Goal: Transaction & Acquisition: Obtain resource

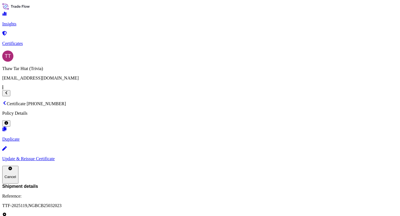
scroll to position [64, 0]
click at [7, 101] on icon at bounding box center [4, 103] width 4 height 4
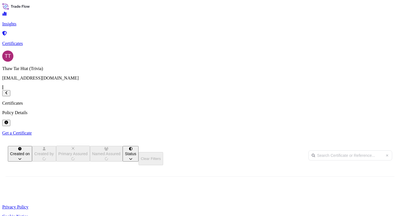
scroll to position [108, 307]
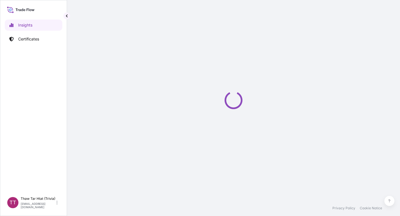
select select "2025"
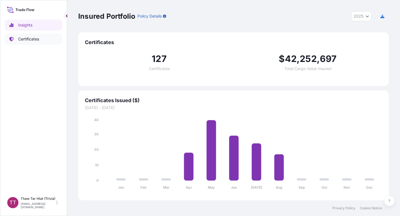
click at [33, 42] on p "Certificates" at bounding box center [28, 39] width 21 height 6
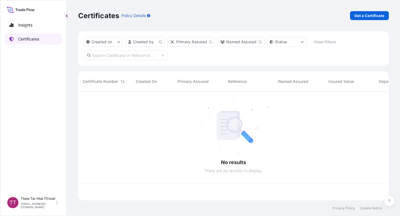
scroll to position [108, 307]
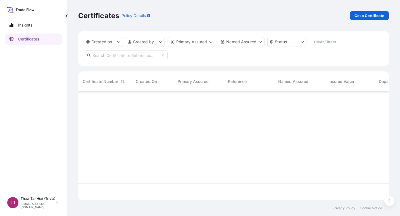
click at [103, 57] on input "text" at bounding box center [126, 55] width 84 height 10
paste input "TTF.2025108"
click at [103, 55] on input "TTF.2025108" at bounding box center [126, 55] width 84 height 10
click at [101, 55] on input "TTF.2025108" at bounding box center [126, 55] width 84 height 10
click at [101, 55] on input "TTF 2025108" at bounding box center [126, 55] width 84 height 10
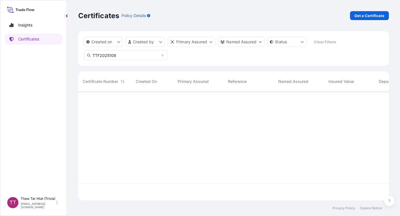
scroll to position [125, 307]
type input "TTF2025108"
drag, startPoint x: 99, startPoint y: 54, endPoint x: 55, endPoint y: 50, distance: 44.1
click at [55, 50] on div "Insights Certificates TT Thaw Tar Htat (Trivia) [EMAIL_ADDRESS][DOMAIN_NAME] Ce…" at bounding box center [200, 108] width 400 height 216
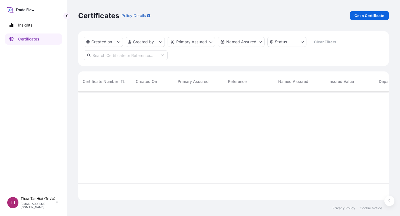
paste input "TTF-2025112"
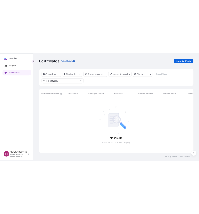
scroll to position [125, 307]
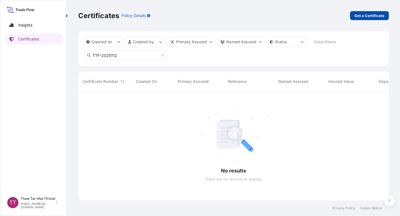
type input "TTF-2025112"
click at [380, 15] on p "Get a Certificate" at bounding box center [370, 16] width 30 height 6
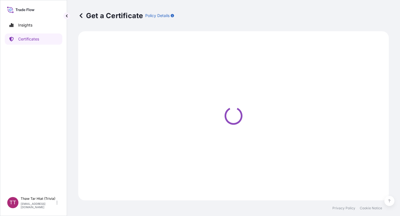
select select "Sea"
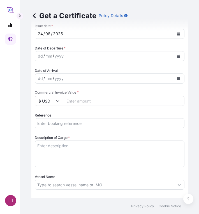
scroll to position [183, 0]
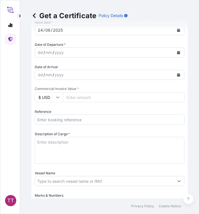
click at [54, 120] on input "Reference" at bounding box center [109, 120] width 149 height 10
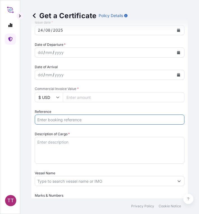
paste input "TTF-2025112"
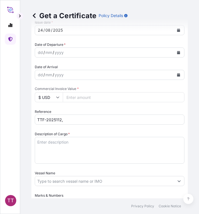
click at [76, 118] on input "TTF-2025112," at bounding box center [109, 120] width 149 height 10
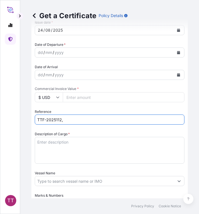
paste input "HBG1993537"
type input "TTF-2025112, HBG1993537"
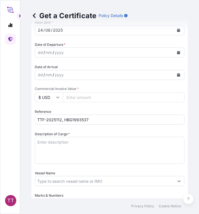
click at [60, 149] on textarea "Description of Cargo *" at bounding box center [109, 150] width 149 height 27
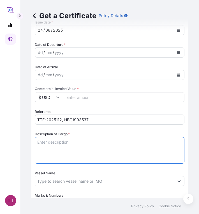
paste textarea "Myanma Awba Industries Co.,Ltd No(469/A),Seik Kan Thar Street , Shwe Lin Ban In…"
click at [146, 157] on textarea "Myanma Awba Industries Co.,Ltd No(469/A),Seik Kan Thar Street , Shwe Lin Ban In…" at bounding box center [109, 150] width 149 height 27
paste textarea "Yangon Region, Myanmar."
type textarea "Myanma Awba Industries Co.,Ltd No(469/A),Seik Kan Thar Street , Shwe Lin Ban In…"
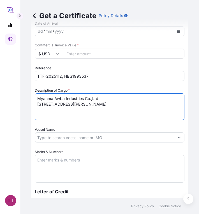
scroll to position [227, 0]
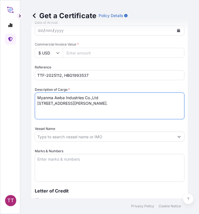
drag, startPoint x: 57, startPoint y: 115, endPoint x: 34, endPoint y: 95, distance: 29.9
click at [34, 95] on form "Route Details Cover door to port - Add loading place Place of loading Road / In…" at bounding box center [109, 56] width 156 height 504
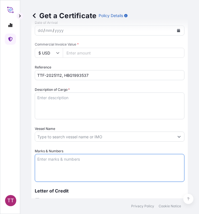
click at [56, 160] on textarea "Marks & Numbers" at bounding box center [109, 168] width 149 height 28
paste textarea "Myanma Awba Industries Co.,Ltd No(469/A),Seik Kan Thar Street , Shwe Lin Ban In…"
type textarea "Myanma Awba Industries Co.,Ltd No(469/A),Seik Kan Thar Street , Shwe Lin Ban In…"
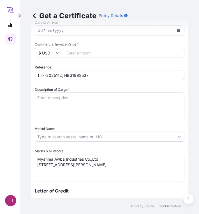
click at [56, 102] on textarea "Description of Cargo *" at bounding box center [109, 106] width 149 height 27
paste textarea "Fertilizer"
click at [46, 109] on textarea "Fertilizer" at bounding box center [109, 106] width 149 height 27
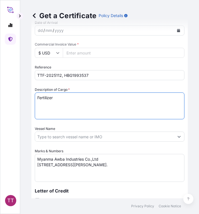
click at [59, 102] on textarea "Fertilizer" at bounding box center [109, 106] width 149 height 27
paste textarea "Muriate of Potash Fertilizer K2O : 60 % ( Bulk )"
type textarea "Fertilizer Muriate of Potash Fertilizer K2O : 60 % ( Bulk )"
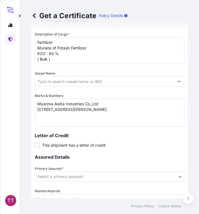
scroll to position [289, 0]
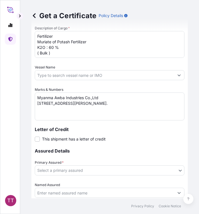
click at [56, 173] on body "TT Get a Certificate Policy Details Route Details Cover door to port - Add load…" at bounding box center [99, 107] width 199 height 214
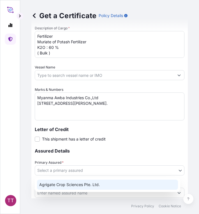
click at [71, 185] on div "Agrigate Crop Sciences Pte. Ltd." at bounding box center [107, 185] width 141 height 10
select select "31456"
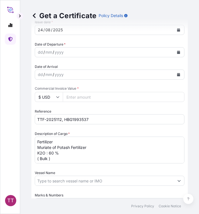
scroll to position [178, 0]
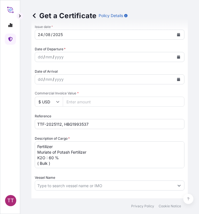
click at [76, 102] on input "Commercial Invoice Value *" at bounding box center [123, 102] width 121 height 10
paste input "1788050.88"
type input "1788050.88"
click at [45, 102] on input "$ USD" at bounding box center [49, 102] width 28 height 10
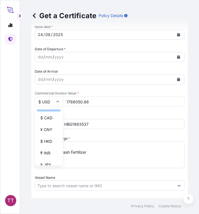
scroll to position [70, 0]
click at [44, 135] on div "¥ CNY" at bounding box center [48, 129] width 23 height 11
type input "¥ CNY"
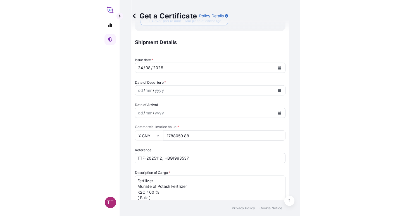
scroll to position [138, 0]
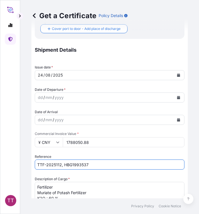
drag, startPoint x: 89, startPoint y: 166, endPoint x: 64, endPoint y: 167, distance: 25.7
click at [64, 167] on input "TTF-2025112, HBG1993537" at bounding box center [109, 165] width 149 height 10
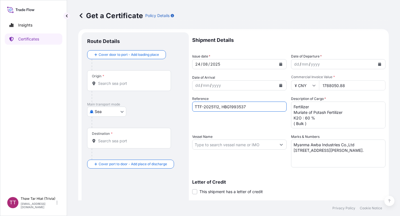
scroll to position [2, 0]
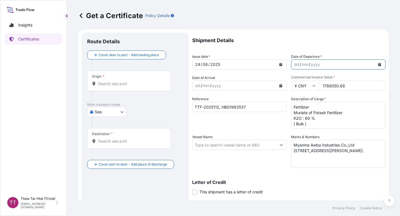
click at [379, 66] on icon "Calendar" at bounding box center [380, 64] width 3 height 3
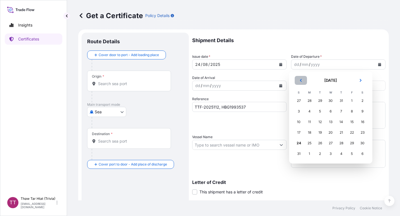
click at [303, 79] on button "Previous" at bounding box center [301, 80] width 12 height 9
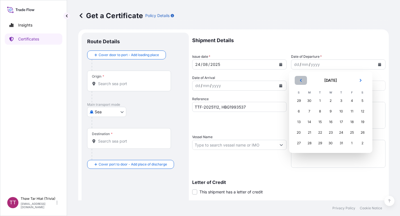
click at [301, 82] on button "Previous" at bounding box center [301, 80] width 12 height 9
click at [309, 132] on div "23" at bounding box center [310, 133] width 10 height 10
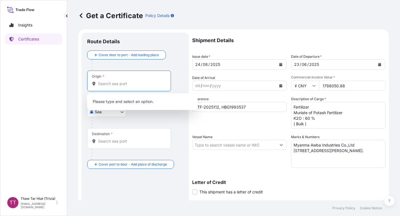
click at [114, 85] on input "Origin *" at bounding box center [131, 84] width 66 height 6
type input "့"
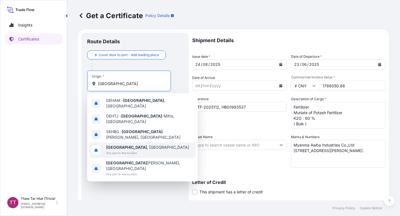
click at [129, 145] on span "Hamburg , Germany" at bounding box center [147, 148] width 83 height 6
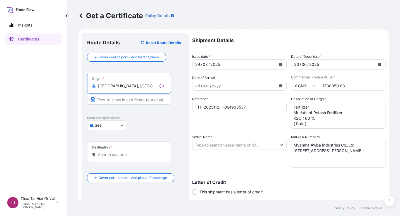
type input "Hamburg, Germany"
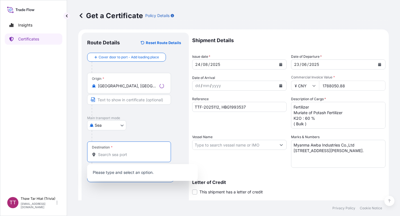
click at [106, 155] on input "Destination *" at bounding box center [131, 155] width 66 height 6
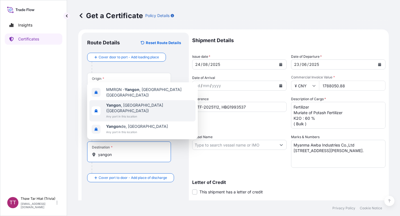
click at [121, 116] on span "Any port in this location" at bounding box center [149, 117] width 87 height 6
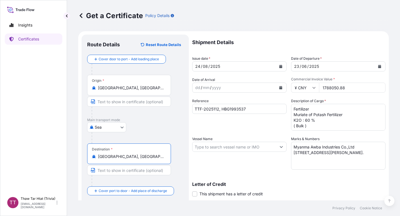
scroll to position [77, 0]
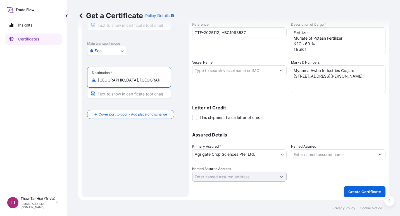
type input "Yangon, Myanmar (Burma)"
click at [358, 190] on p "Create Certificate" at bounding box center [365, 192] width 33 height 6
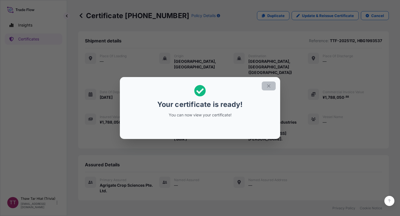
click at [269, 89] on button "button" at bounding box center [269, 86] width 14 height 9
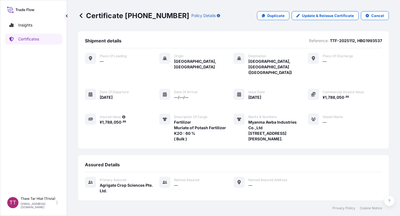
scroll to position [70, 0]
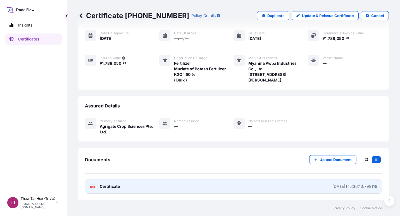
click at [186, 185] on link "PDF Certificate 2025-08-24T15:36:13.798118" at bounding box center [234, 187] width 298 height 15
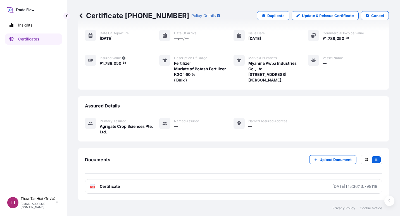
click at [159, 79] on div "Description of cargo Fertilizer Muriate of Potash Fertilizer K2O : 60 % ( Bulk )" at bounding box center [192, 69] width 67 height 28
click at [81, 11] on link at bounding box center [81, 15] width 6 height 9
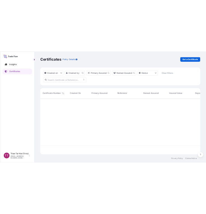
scroll to position [108, 307]
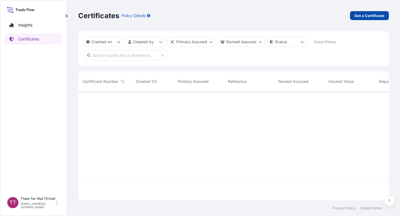
click at [374, 15] on p "Get a Certificate" at bounding box center [370, 16] width 30 height 6
select select "Sea"
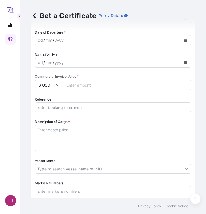
scroll to position [195, 0]
click at [47, 108] on input "Reference" at bounding box center [113, 107] width 156 height 10
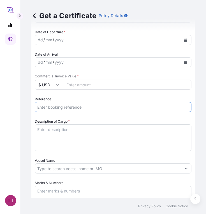
paste input "TTF-2025113"
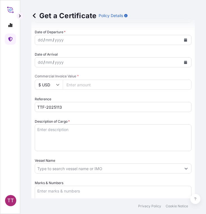
click at [65, 107] on input "TTF-2025113" at bounding box center [113, 107] width 156 height 10
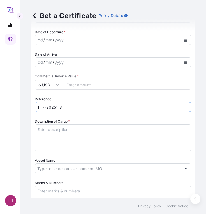
type input "TTF-202511"
click at [79, 106] on input "TTF-202511" at bounding box center [113, 107] width 156 height 10
drag, startPoint x: 79, startPoint y: 106, endPoint x: 5, endPoint y: 107, distance: 74.1
click at [5, 107] on div "TT Get a Certificate Policy Details Route Details Cover door to port - Add load…" at bounding box center [103, 107] width 206 height 214
paste input "TTF-2025113"
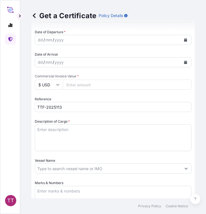
click at [66, 107] on input "TTF-2025113" at bounding box center [113, 107] width 156 height 10
click at [72, 110] on input "TTF-2025113," at bounding box center [113, 107] width 156 height 10
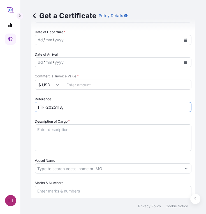
paste input "HBG1993535"
type input "TTF-2025113, HBG1993535"
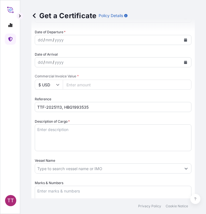
click at [75, 85] on input "Commercial Invoice Value *" at bounding box center [127, 85] width 128 height 10
paste input "260568"
type input "260568"
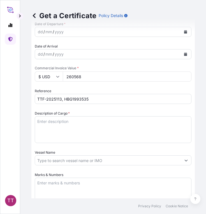
scroll to position [209, 0]
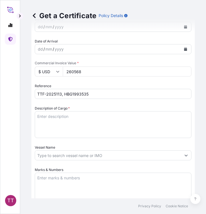
click at [61, 124] on textarea "Description of Cargo *" at bounding box center [113, 124] width 156 height 27
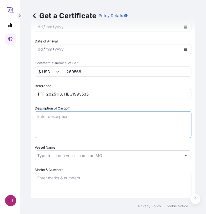
paste textarea "Fertilizer"
click at [65, 122] on textarea "Fertilizer" at bounding box center [113, 124] width 156 height 27
paste textarea "Muriate of Potash Fertilizer K2O : 60 % ( Bulk )"
type textarea "Fertilizer Muriate of Potash Fertilizer K2O : 60 % ( Bulk )"
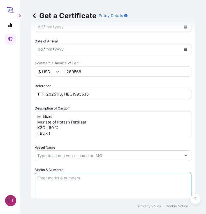
click at [51, 182] on textarea "Marks & Numbers" at bounding box center [113, 187] width 156 height 28
paste textarea "Myanma Awba Industries Co.,Ltd No(469/A),Seik Kan Thar Street , Shwe Lin Ban In…"
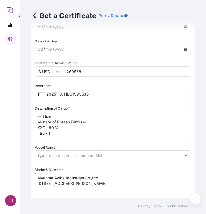
click at [148, 194] on textarea "Myanma Awba Industries Co.,Ltd No(469/A),Seik Kan Thar Street , Shwe Lin Ban In…" at bounding box center [113, 187] width 156 height 28
paste textarea "Yangon Region, Myanmar."
type textarea "Myanma Awba Industries Co.,Ltd No(469/A),Seik Kan Thar Street , Shwe Lin Ban In…"
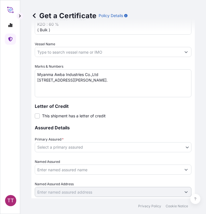
scroll to position [312, 0]
click at [65, 145] on body "TT Get a Certificate Policy Details Route Details Cover door to port - Add load…" at bounding box center [103, 107] width 206 height 214
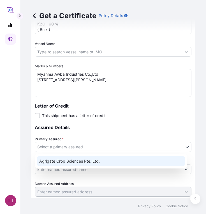
click at [64, 162] on div "Agrigate Crop Sciences Pte. Ltd." at bounding box center [111, 161] width 148 height 10
select select "31456"
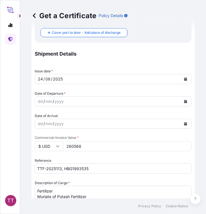
scroll to position [133, 0]
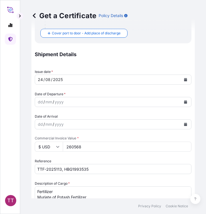
click at [183, 100] on button "Calendar" at bounding box center [185, 102] width 9 height 9
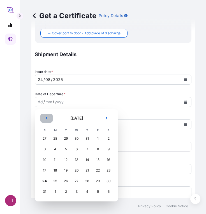
click at [44, 120] on button "Previous" at bounding box center [46, 118] width 12 height 9
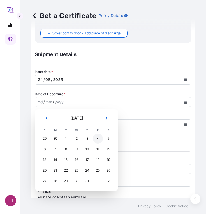
click at [98, 140] on div "4" at bounding box center [98, 139] width 10 height 10
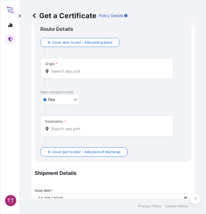
scroll to position [0, 0]
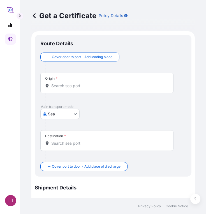
click at [57, 89] on div "Origin *" at bounding box center [106, 83] width 133 height 21
click at [57, 89] on input "Origin *" at bounding box center [108, 86] width 115 height 6
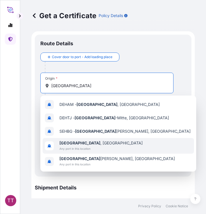
click at [83, 147] on span "Any port in this location" at bounding box center [100, 149] width 83 height 6
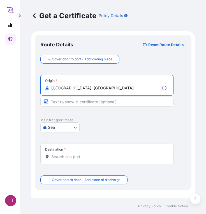
type input "Hamburg, Germany"
click at [59, 158] on input "Destination *" at bounding box center [108, 157] width 115 height 6
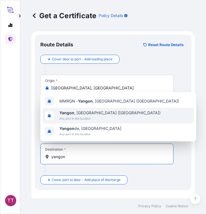
click at [84, 119] on span "Any port in this location" at bounding box center [109, 119] width 101 height 6
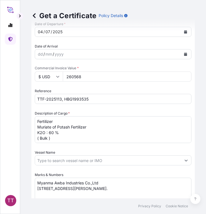
scroll to position [228, 0]
type input "Yangon, Myanmar (Burma)"
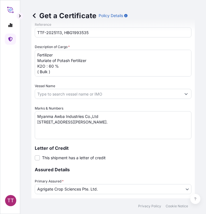
scroll to position [361, 0]
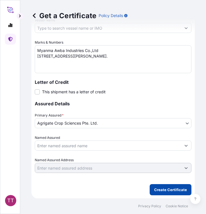
click at [164, 190] on p "Create Certificate" at bounding box center [170, 190] width 33 height 6
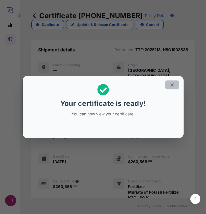
click at [171, 84] on icon "button" at bounding box center [171, 85] width 5 height 5
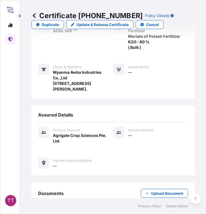
scroll to position [243, 0]
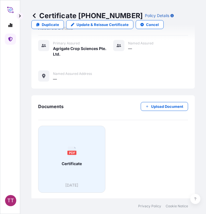
click at [71, 154] on icon at bounding box center [71, 152] width 8 height 10
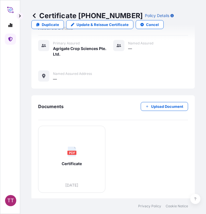
click at [33, 14] on icon at bounding box center [34, 16] width 6 height 6
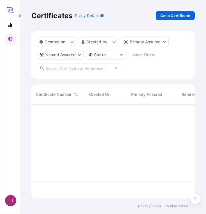
scroll to position [93, 159]
click at [179, 11] on link "Get a Certificate" at bounding box center [174, 15] width 39 height 9
select select "Sea"
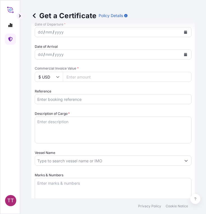
scroll to position [205, 0]
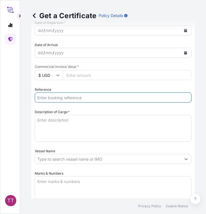
click at [55, 100] on input "Reference" at bounding box center [113, 98] width 156 height 10
paste input "TF-2025114"
click at [39, 97] on input "TF-2025114" at bounding box center [113, 98] width 156 height 10
click at [77, 98] on input "TTF-2025114" at bounding box center [113, 98] width 156 height 10
click at [66, 100] on input "TTF-2025114," at bounding box center [113, 98] width 156 height 10
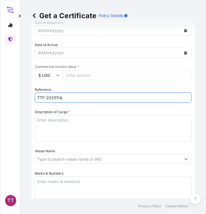
paste input "HBG1993538A"
type input "TTF-2025114,HBG1993538A"
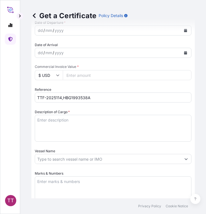
click at [56, 122] on textarea "Description of Cargo *" at bounding box center [113, 128] width 156 height 27
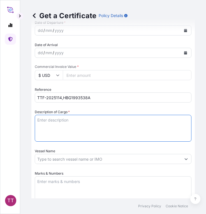
paste textarea "Myanma Awba Industries Co.,Ltd No(469/A),Seik Kan Thar Street , Shwe Lin Ban In…"
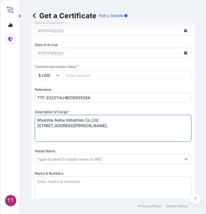
click at [148, 133] on textarea "Myanma Awba Industries Co.,Ltd No(469/A),Seik Kan Thar Street , Shwe Lin Ban In…" at bounding box center [113, 128] width 156 height 27
paste textarea "Yangon Region, Myanmar."
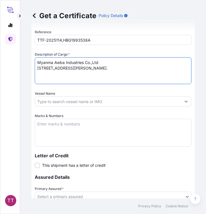
scroll to position [263, 0]
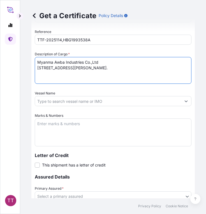
type textarea "Myanma Awba Industries Co.,Ltd No(469/A),Seik Kan Thar Street , Shwe Lin Ban In…"
drag, startPoint x: 86, startPoint y: 79, endPoint x: 21, endPoint y: 58, distance: 68.8
click at [21, 58] on div "Get a Certificate Policy Details Route Details Cover door to port - Add loading…" at bounding box center [112, 99] width 185 height 199
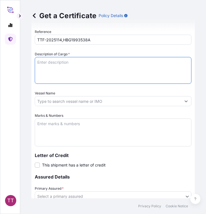
click at [71, 134] on textarea "Marks & Numbers" at bounding box center [113, 133] width 156 height 28
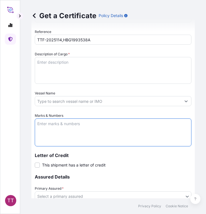
paste textarea "Myanma Awba Industries Co.,Ltd No(469/A),Seik Kan Thar Street , Shwe Lin Ban In…"
type textarea "Myanma Awba Industries Co.,Ltd No(469/A),Seik Kan Thar Street , Shwe Lin Ban In…"
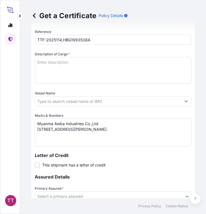
click at [43, 64] on textarea "Description of Cargo *" at bounding box center [113, 70] width 156 height 27
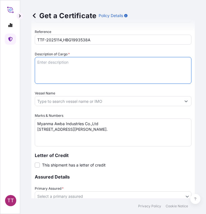
paste textarea "Fertilizer"
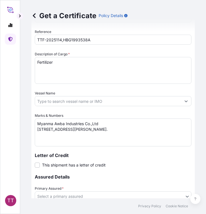
click at [76, 69] on textarea "Fertilizer" at bounding box center [113, 70] width 156 height 27
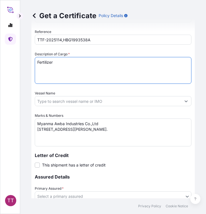
paste textarea "Muriate of Potash Fertilizer K2O : 60 % ( Bulk )"
type textarea "Fertilizer Muriate of Potash Fertilizer K2O : 60 % ( Bulk )"
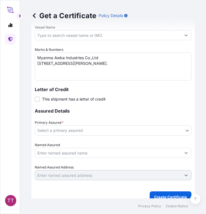
scroll to position [329, 0]
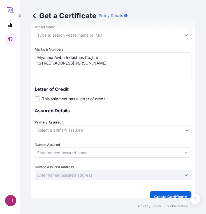
click at [70, 131] on body "TT Get a Certificate Policy Details Route Details Cover door to port - Add load…" at bounding box center [103, 107] width 206 height 214
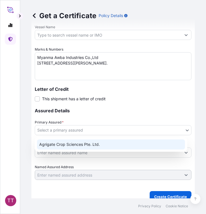
click at [77, 149] on div "Agrigate Crop Sciences Pte. Ltd." at bounding box center [111, 145] width 148 height 10
select select "31456"
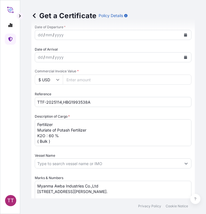
scroll to position [194, 0]
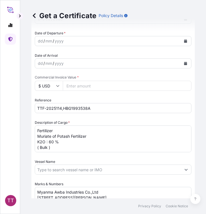
click at [77, 83] on input "Commercial Invoice Value *" at bounding box center [127, 86] width 128 height 10
paste input "1688714.72"
type input "1688714.72"
click at [47, 87] on input "$ USD" at bounding box center [49, 86] width 28 height 10
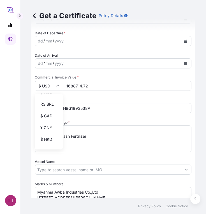
scroll to position [56, 0]
click at [49, 133] on div "¥ CNY" at bounding box center [48, 127] width 23 height 11
type input "¥ CNY"
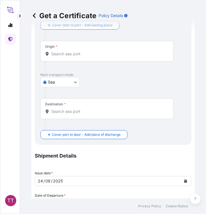
scroll to position [0, 0]
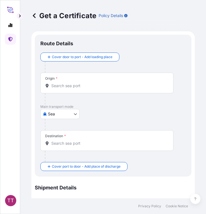
click at [63, 87] on input "Origin *" at bounding box center [108, 86] width 115 height 6
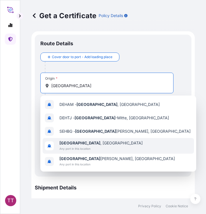
click at [83, 147] on span "Any port in this location" at bounding box center [100, 149] width 83 height 6
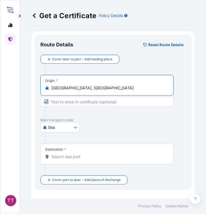
type input "Hamburg, Germany"
click at [65, 157] on input "Destination *" at bounding box center [108, 157] width 115 height 6
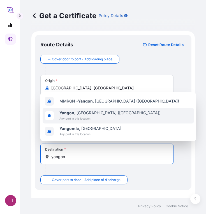
click at [78, 115] on span "Yangon , Myanmar (Burma)" at bounding box center [109, 113] width 101 height 6
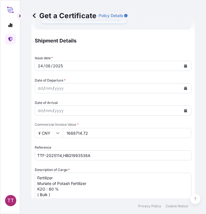
scroll to position [172, 0]
type input "Yangon, Myanmar (Burma)"
click at [183, 85] on button "Calendar" at bounding box center [185, 88] width 9 height 9
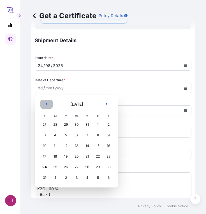
click at [44, 104] on button "Previous" at bounding box center [46, 104] width 12 height 9
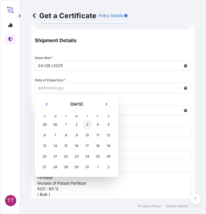
click at [87, 126] on div "3" at bounding box center [87, 125] width 10 height 10
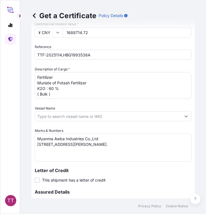
scroll to position [361, 0]
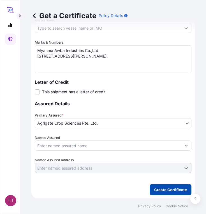
click at [166, 192] on p "Create Certificate" at bounding box center [170, 190] width 33 height 6
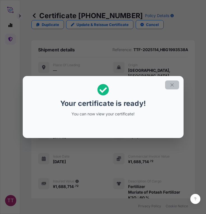
click at [174, 83] on icon "button" at bounding box center [171, 85] width 5 height 5
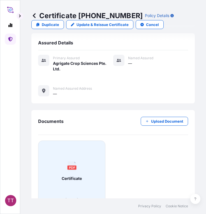
scroll to position [231, 0]
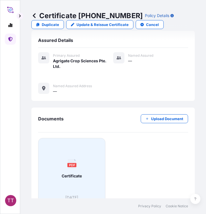
click at [77, 162] on div "PDF Certificate" at bounding box center [72, 169] width 58 height 52
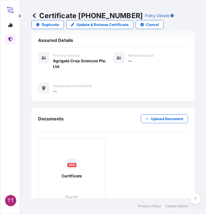
click at [32, 16] on icon at bounding box center [34, 16] width 6 height 6
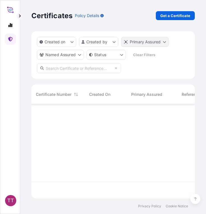
scroll to position [93, 159]
click at [180, 11] on div "Certificates Policy Details Get a Certificate" at bounding box center [112, 15] width 163 height 31
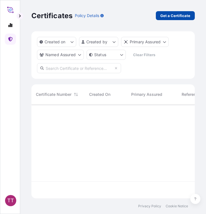
click at [178, 15] on p "Get a Certificate" at bounding box center [175, 16] width 30 height 6
select select "Sea"
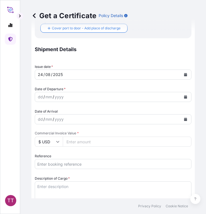
scroll to position [186, 0]
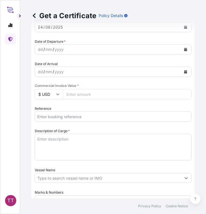
click at [49, 117] on input "Reference" at bounding box center [113, 117] width 156 height 10
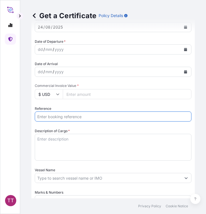
paste input "TTF-2025115"
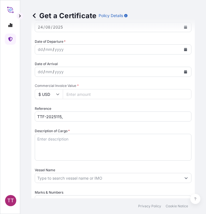
click at [71, 118] on input "TTF-2025115," at bounding box center [113, 117] width 156 height 10
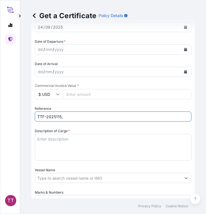
paste input "CNA0281611"
type input "TTF-2025115, CNA0281611"
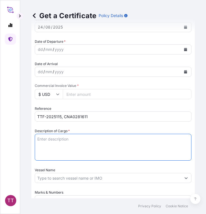
click at [44, 138] on textarea "Description of Cargo *" at bounding box center [113, 147] width 156 height 27
paste textarea "Fertilizer"
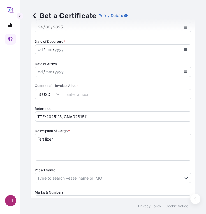
click at [69, 149] on textarea "Fertilizer" at bounding box center [113, 147] width 156 height 27
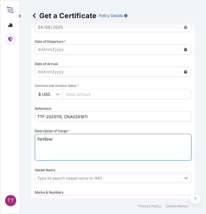
paste textarea "Ammonium Sulphate Fertilizer N : 20.5 % Min, S : 23.5 % Min ( 1,250 Kg / PP Bag…"
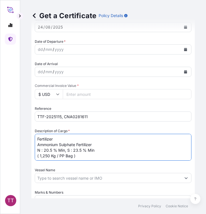
type textarea "Fertilizer Ammonium Sulphate Fertilizer N : 20.5 % Min, S : 23.5 % Min ( 1,250 …"
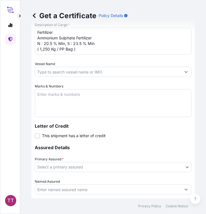
scroll to position [294, 0]
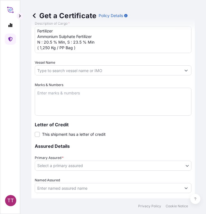
click at [53, 98] on textarea "Marks & Numbers" at bounding box center [113, 102] width 156 height 28
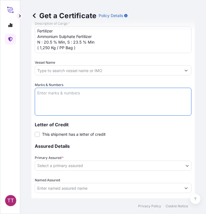
paste textarea "Myanma Awba Industries Co.,Ltd No(469/A),Seik Kan Thar Street , Shwe Lin Ban In…"
click at [146, 105] on textarea "Myanma Awba Industries Co.,Ltd No(469/A),Seik Kan Thar Street , Shwe Lin Ban In…" at bounding box center [113, 102] width 156 height 28
paste textarea "Yangon Region, Myanmar."
type textarea "Myanma Awba Industries Co.,Ltd No(469/A),Seik Kan Thar Street , Shwe Lin Ban In…"
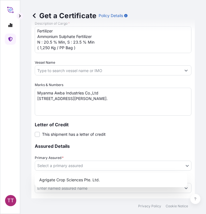
click at [72, 166] on body "TT Get a Certificate Policy Details Route Details Cover door to port - Add load…" at bounding box center [103, 107] width 206 height 214
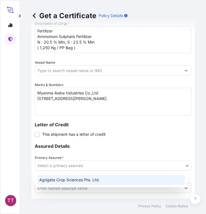
click at [89, 180] on div "Agrigate Crop Sciences Pte. Ltd." at bounding box center [111, 180] width 148 height 10
select select "31456"
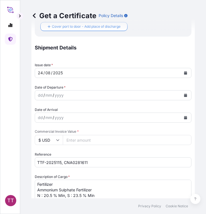
scroll to position [135, 0]
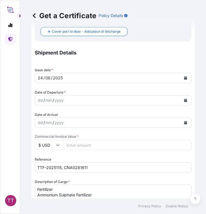
click at [78, 143] on input "Commercial Invoice Value *" at bounding box center [127, 145] width 128 height 10
paste input "802450"
type input "802450"
click at [49, 147] on input "$ USD" at bounding box center [49, 145] width 28 height 10
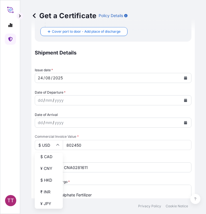
scroll to position [77, 0]
click at [46, 160] on div "$ CAD" at bounding box center [48, 154] width 23 height 11
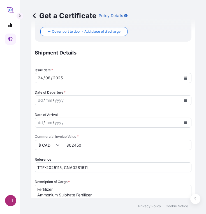
click at [49, 146] on input "$ CAD" at bounding box center [49, 145] width 28 height 10
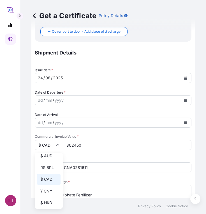
scroll to position [65, 0]
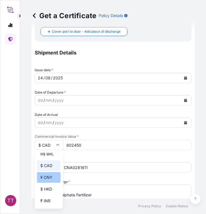
click at [46, 183] on div "¥ CNY" at bounding box center [48, 177] width 23 height 11
type input "¥ CNY"
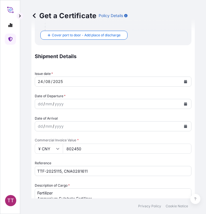
scroll to position [132, 0]
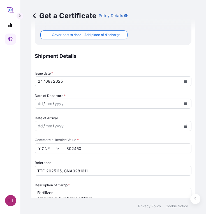
click at [183, 103] on button "Calendar" at bounding box center [185, 103] width 9 height 9
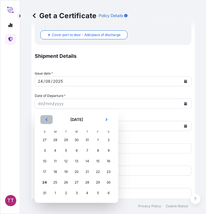
click at [47, 122] on button "Previous" at bounding box center [46, 119] width 12 height 9
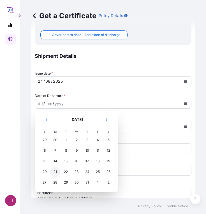
click at [54, 172] on div "21" at bounding box center [55, 172] width 10 height 10
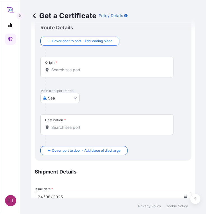
scroll to position [0, 0]
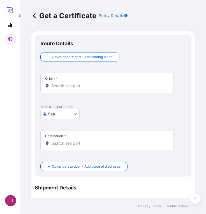
click at [65, 87] on input "Origin *" at bounding box center [108, 86] width 115 height 6
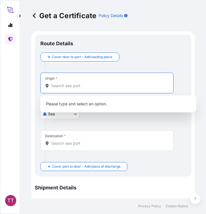
type input "g"
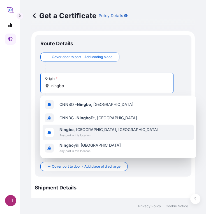
click at [77, 133] on span "Any port in this location" at bounding box center [108, 136] width 99 height 6
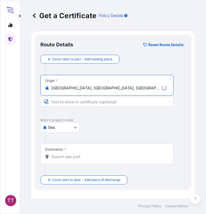
type input "Ningbo, Zhejiang, China"
click at [62, 156] on input "Destination *" at bounding box center [108, 157] width 115 height 6
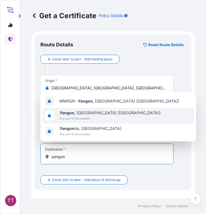
click at [78, 119] on span "Any port in this location" at bounding box center [109, 119] width 101 height 6
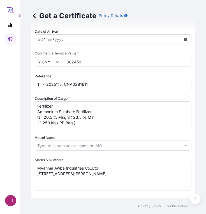
scroll to position [361, 0]
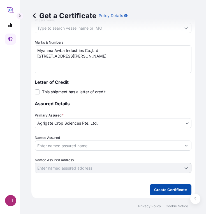
type input "Yangon, Myanmar (Burma)"
click at [166, 190] on p "Create Certificate" at bounding box center [170, 190] width 33 height 6
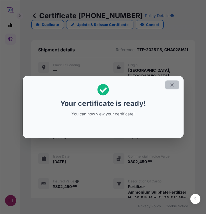
click at [169, 84] on icon "button" at bounding box center [171, 85] width 5 height 5
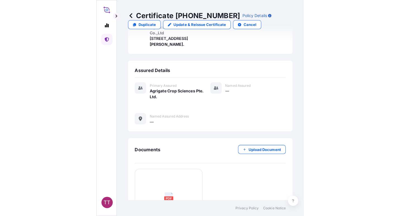
scroll to position [243, 0]
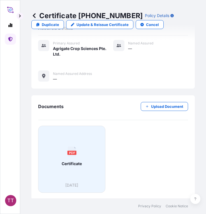
click at [71, 152] on text "PDF" at bounding box center [72, 153] width 6 height 4
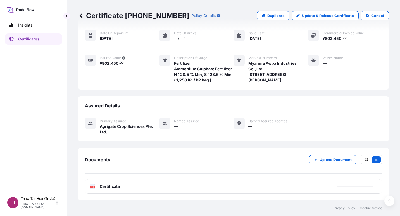
scroll to position [64, 0]
click at [82, 18] on icon at bounding box center [81, 15] width 3 height 5
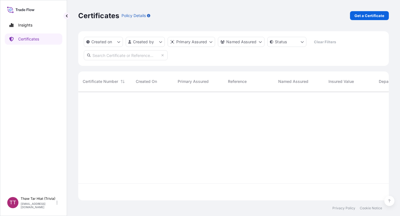
scroll to position [108, 307]
click at [111, 56] on input "text" at bounding box center [126, 55] width 84 height 10
paste input "TTF-2025117"
type input "TTF-2025117"
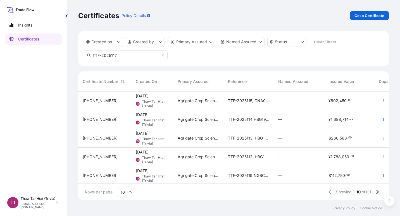
scroll to position [125, 307]
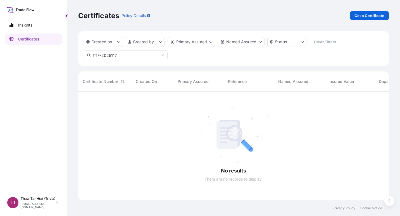
drag, startPoint x: 118, startPoint y: 55, endPoint x: 67, endPoint y: 53, distance: 50.9
click at [67, 53] on div "Insights Certificates TT Thaw Tar Htat (Trivia) trivia@awba-group.com Certifica…" at bounding box center [200, 108] width 400 height 216
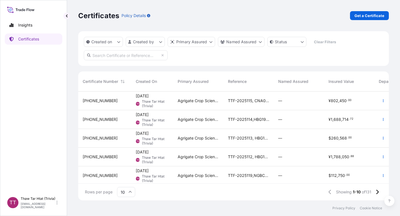
click at [236, 62] on div "Created on Created by Primary Assured Named Assured Status Clear Filters" at bounding box center [233, 48] width 311 height 35
click at [124, 58] on input "text" at bounding box center [126, 55] width 84 height 10
paste input "TTF-2025117"
click at [127, 53] on input "TTF-2025119" at bounding box center [126, 55] width 84 height 10
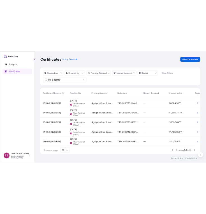
scroll to position [19, 0]
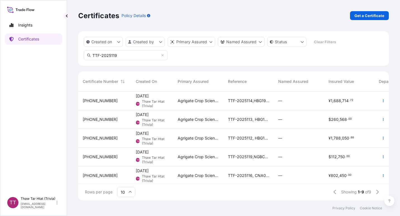
type input "TTF-2025119"
click at [357, 15] on p "Get a Certificate" at bounding box center [370, 16] width 30 height 6
select select "Sea"
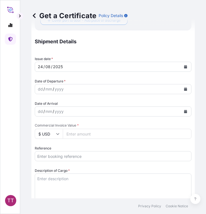
scroll to position [147, 0]
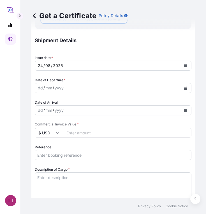
click at [60, 152] on input "Reference" at bounding box center [113, 155] width 156 height 10
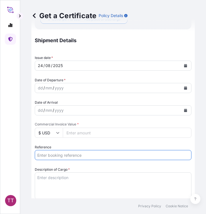
paste input "TTF-2025117"
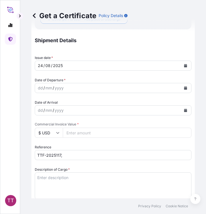
click at [76, 156] on input "TTF-2025117," at bounding box center [113, 155] width 156 height 10
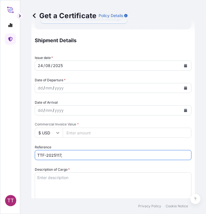
paste input "HLCUHAM2506ASTQ9"
type input "TTF-2025117, HLCUHAM2506ASTQ9"
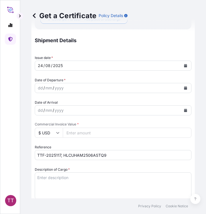
click at [41, 180] on textarea "Description of Cargo *" at bounding box center [113, 186] width 156 height 27
paste textarea "Fertilizer"
click at [63, 183] on textarea "Fertilizer" at bounding box center [113, 186] width 156 height 27
paste textarea "Korn-Kali + B K2O : 40%, MgO : 6%, S : 4%, B2O3 : 0.8% ( Bulk )"
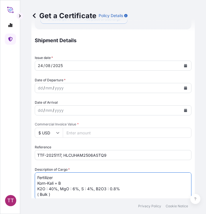
type textarea "Fertilizer Korn-Kali + B K2O : 40%, MgO : 6%, S : 4%, B2O3 : 0.8% ( Bulk )"
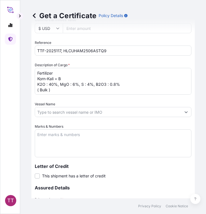
scroll to position [252, 0]
click at [53, 136] on textarea "Marks & Numbers" at bounding box center [113, 143] width 156 height 28
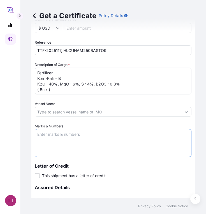
paste textarea "Myanma San Pya Crop Nutrition Co., Ltd. No. (95/A), Kyaik Wine Pagoda Road, May…"
click at [88, 149] on textarea "Myanma San Pya Crop Nutrition Co., Ltd. No. (95/A), Kyaik Wine Pagoda Road, May…" at bounding box center [113, 143] width 156 height 28
paste textarea "Yangon Region, Myanmar."
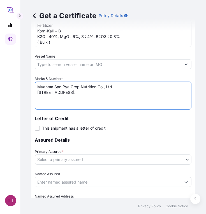
scroll to position [300, 0]
type textarea "Myanma San Pya Crop Nutrition Co., Ltd. No. (95/A), Kyaik Wine Pagoda Road, May…"
click at [74, 162] on body "TT Get a Certificate Policy Details Route Details Cover door to port - Add load…" at bounding box center [103, 107] width 206 height 214
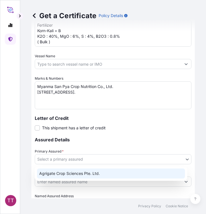
click at [83, 172] on div "Agrigate Crop Sciences Pte. Ltd." at bounding box center [111, 174] width 148 height 10
select select "31456"
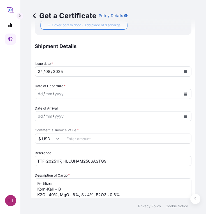
scroll to position [141, 0]
click at [72, 142] on input "Commercial Invoice Value *" at bounding box center [127, 139] width 128 height 10
paste input "73304"
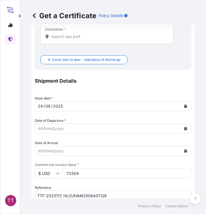
scroll to position [105, 0]
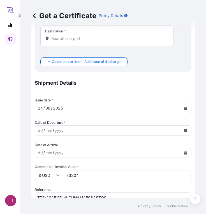
type input "73304"
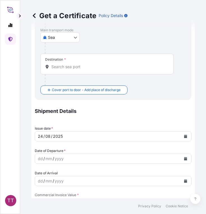
scroll to position [0, 0]
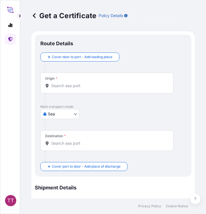
click at [63, 82] on div "Origin *" at bounding box center [106, 83] width 133 height 21
click at [63, 83] on input "Origin *" at bounding box center [108, 86] width 115 height 6
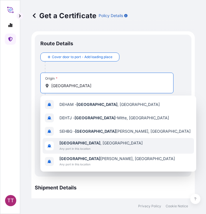
click at [73, 142] on b "Hamburg" at bounding box center [79, 143] width 41 height 5
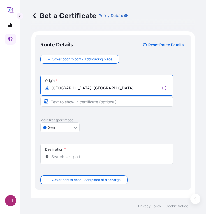
type input "Hamburg, Germany"
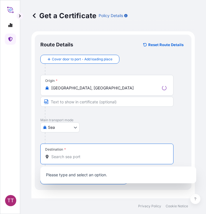
click at [67, 158] on input "Destination *" at bounding box center [108, 157] width 115 height 6
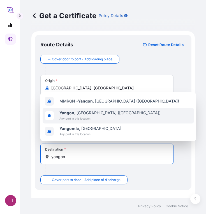
click at [77, 116] on span "Any port in this location" at bounding box center [109, 119] width 101 height 6
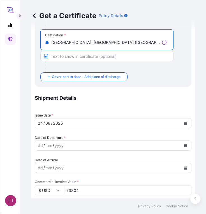
scroll to position [115, 0]
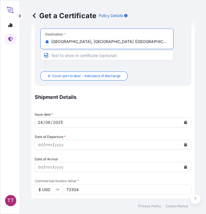
type input "Yangon, Myanmar (Burma)"
click at [184, 145] on icon "Calendar" at bounding box center [185, 144] width 3 height 3
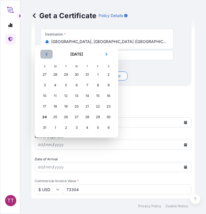
click at [46, 55] on icon "Previous" at bounding box center [46, 54] width 3 height 3
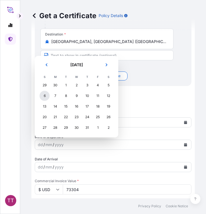
click at [45, 97] on div "6" at bounding box center [44, 96] width 10 height 10
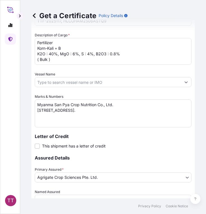
scroll to position [361, 0]
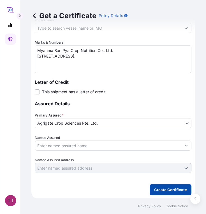
click at [157, 188] on p "Create Certificate" at bounding box center [170, 190] width 33 height 6
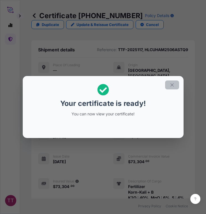
click at [169, 85] on button "button" at bounding box center [172, 85] width 14 height 9
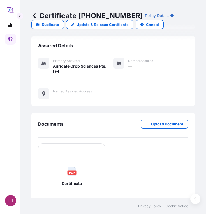
scroll to position [243, 0]
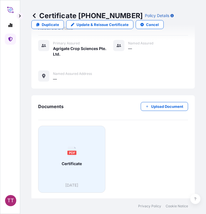
click at [66, 153] on div "PDF Certificate" at bounding box center [72, 157] width 58 height 52
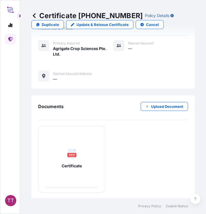
click at [34, 14] on icon at bounding box center [34, 15] width 3 height 5
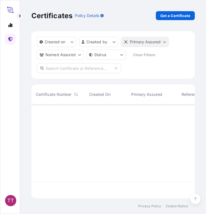
scroll to position [93, 159]
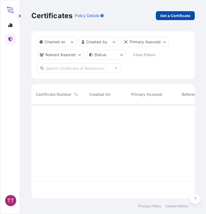
click at [166, 14] on p "Get a Certificate" at bounding box center [175, 16] width 30 height 6
select select "Sea"
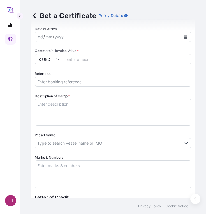
scroll to position [221, 0]
click at [57, 85] on input "Reference" at bounding box center [113, 81] width 156 height 10
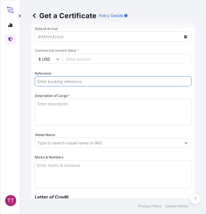
paste input "TTF-2025120"
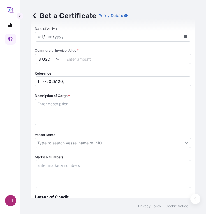
click at [70, 81] on input "TTF-2025120," at bounding box center [113, 81] width 156 height 10
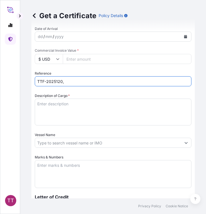
paste input "ONEYHAMF52057700"
type input "TTF-2025120, ONEYHAMF52057700"
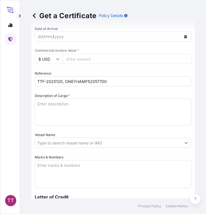
click at [40, 109] on textarea "Description of Cargo *" at bounding box center [113, 112] width 156 height 27
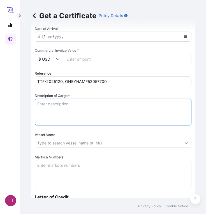
paste textarea "Fertilizer"
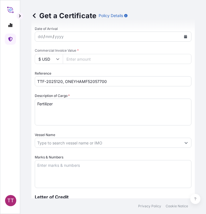
click at [62, 109] on textarea "Fertilizer" at bounding box center [113, 112] width 156 height 27
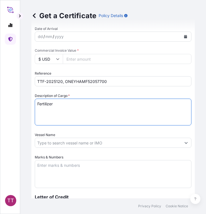
paste textarea "Nitrophoska ( R ) (15:15:15) N : 15%, P2O5 : 15%, K2O : 15% ( Bulk )"
type textarea "Fertilizer Nitrophoska ( R ) (15:15:15) N : 15%, P2O5 : 15%, K2O : 15% ( Bulk )"
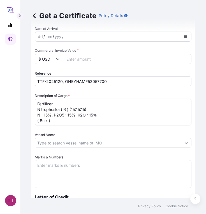
click at [84, 58] on input "Commercial Invoice Value *" at bounding box center [127, 59] width 128 height 10
paste input "382239"
type input "382239"
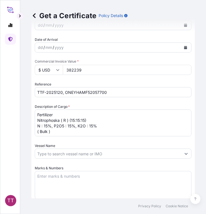
scroll to position [211, 0]
click at [49, 182] on textarea "Marks & Numbers" at bounding box center [113, 185] width 156 height 28
paste textarea "Myanma San Pya Crop Nutrition Co., Ltd. No. (95/A), Kyaik Wine Pagoda Road, May…"
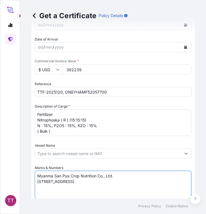
click at [85, 191] on textarea "Myanma San Pya Crop Nutrition Co., Ltd. No. (95/A), Kyaik Wine Pagoda Road, May…" at bounding box center [113, 185] width 156 height 28
paste textarea "Yangon Region, Myanmar."
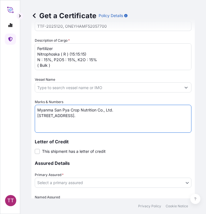
scroll to position [278, 0]
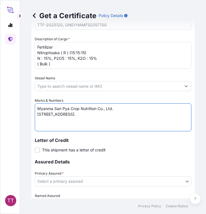
type textarea "Myanma San Pya Crop Nutrition Co., Ltd. No. (95/A), Kyaik Wine Pagoda Road, May…"
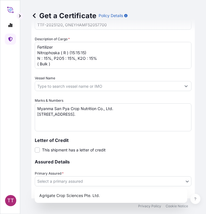
click at [64, 184] on body "TT Get a Certificate Policy Details Route Details Cover door to port - Add load…" at bounding box center [103, 107] width 206 height 214
click at [64, 194] on div "Agrigate Crop Sciences Pte. Ltd." at bounding box center [111, 196] width 148 height 10
select select "31456"
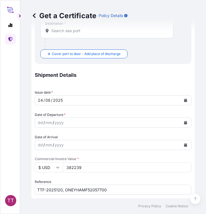
scroll to position [0, 0]
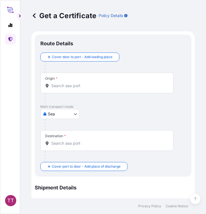
click at [60, 88] on input "Origin *" at bounding box center [108, 86] width 115 height 6
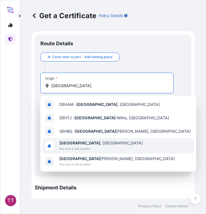
click at [84, 145] on span "Hamburg , Germany" at bounding box center [100, 143] width 83 height 6
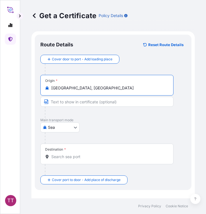
type input "Hamburg, Germany"
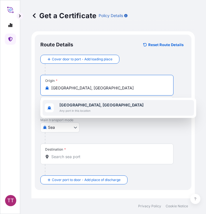
click at [81, 105] on b "Hamburg, Germany" at bounding box center [101, 105] width 84 height 5
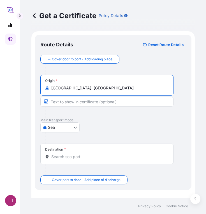
scroll to position [30, 0]
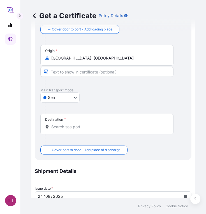
click at [68, 136] on div at bounding box center [109, 140] width 128 height 11
click at [62, 127] on input "Destination *" at bounding box center [108, 127] width 115 height 6
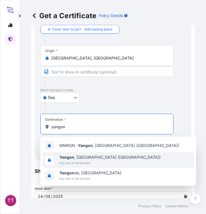
click at [77, 158] on span "Yangon , Myanmar (Burma)" at bounding box center [109, 158] width 101 height 6
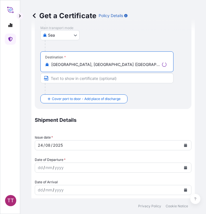
scroll to position [93, 0]
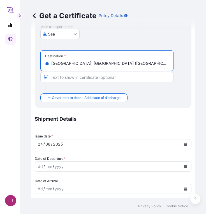
type input "Yangon, Myanmar (Burma)"
click at [184, 168] on button "Calendar" at bounding box center [185, 166] width 9 height 9
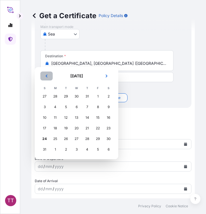
click at [48, 77] on button "Previous" at bounding box center [46, 76] width 12 height 9
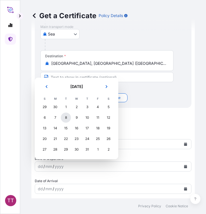
click at [67, 117] on div "8" at bounding box center [66, 118] width 10 height 10
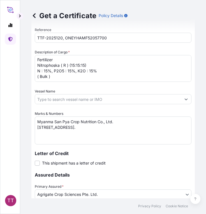
scroll to position [361, 0]
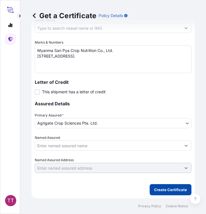
click at [160, 191] on p "Create Certificate" at bounding box center [170, 190] width 33 height 6
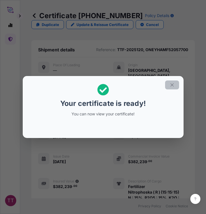
click at [172, 84] on icon "button" at bounding box center [171, 85] width 5 height 5
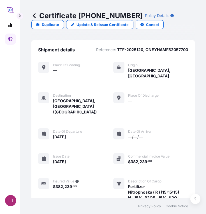
scroll to position [243, 0]
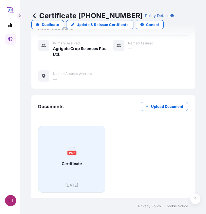
click at [76, 171] on div "PDF Certificate" at bounding box center [72, 157] width 58 height 52
